Goal: Navigation & Orientation: Find specific page/section

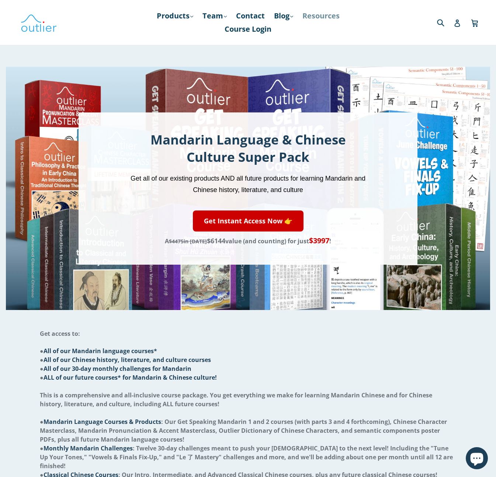
click at [316, 13] on link "Resources" at bounding box center [321, 15] width 45 height 13
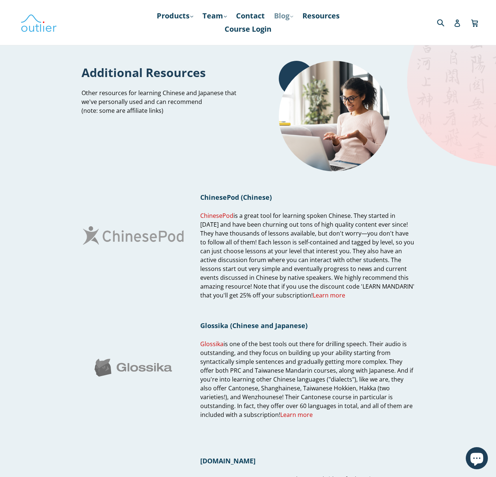
click at [276, 18] on link "Blog .cls-1{fill:#231f20} expand" at bounding box center [283, 15] width 27 height 13
click at [293, 37] on link "Chinese" at bounding box center [299, 36] width 45 height 14
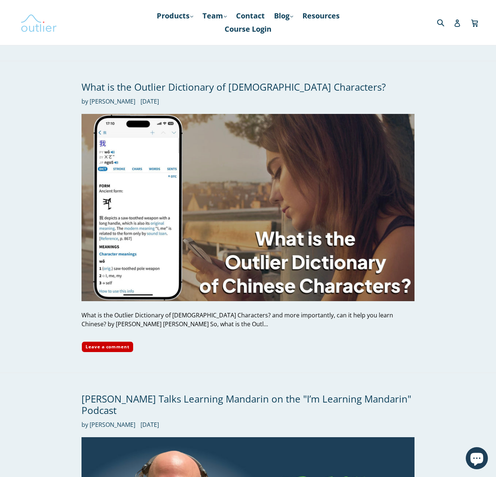
click at [41, 29] on img at bounding box center [38, 22] width 37 height 21
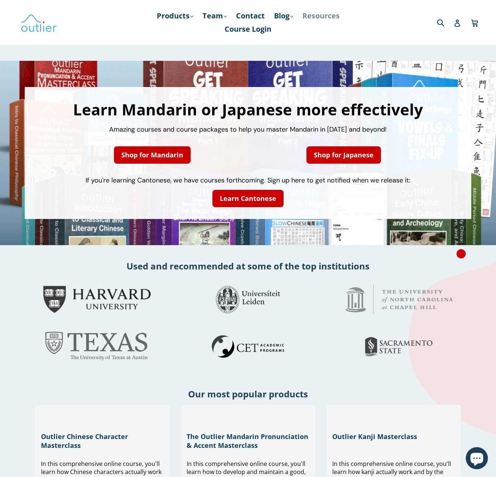
click at [318, 17] on link "Resources" at bounding box center [321, 15] width 45 height 13
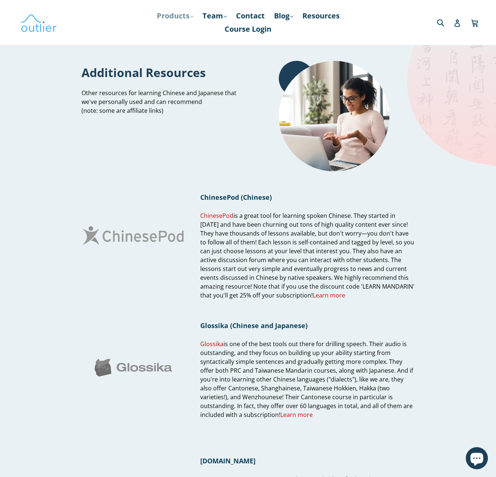
click at [179, 12] on link "Products .cls-1{fill:#231f20} expand" at bounding box center [175, 15] width 44 height 13
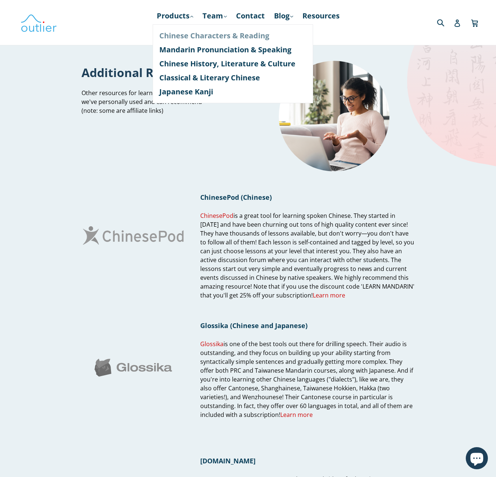
click at [196, 33] on link "Chinese Characters & Reading" at bounding box center [232, 36] width 147 height 14
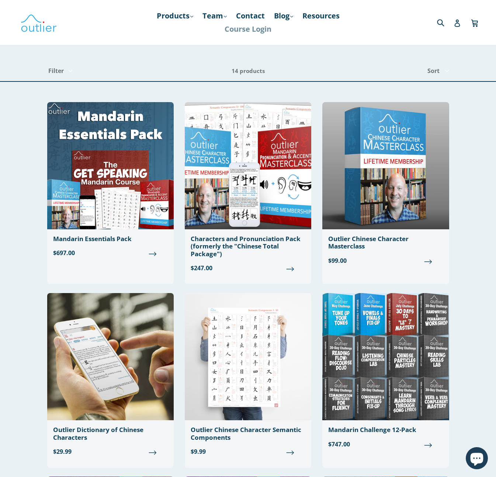
click at [268, 29] on link "Course Login" at bounding box center [248, 28] width 54 height 13
